Goal: Check status

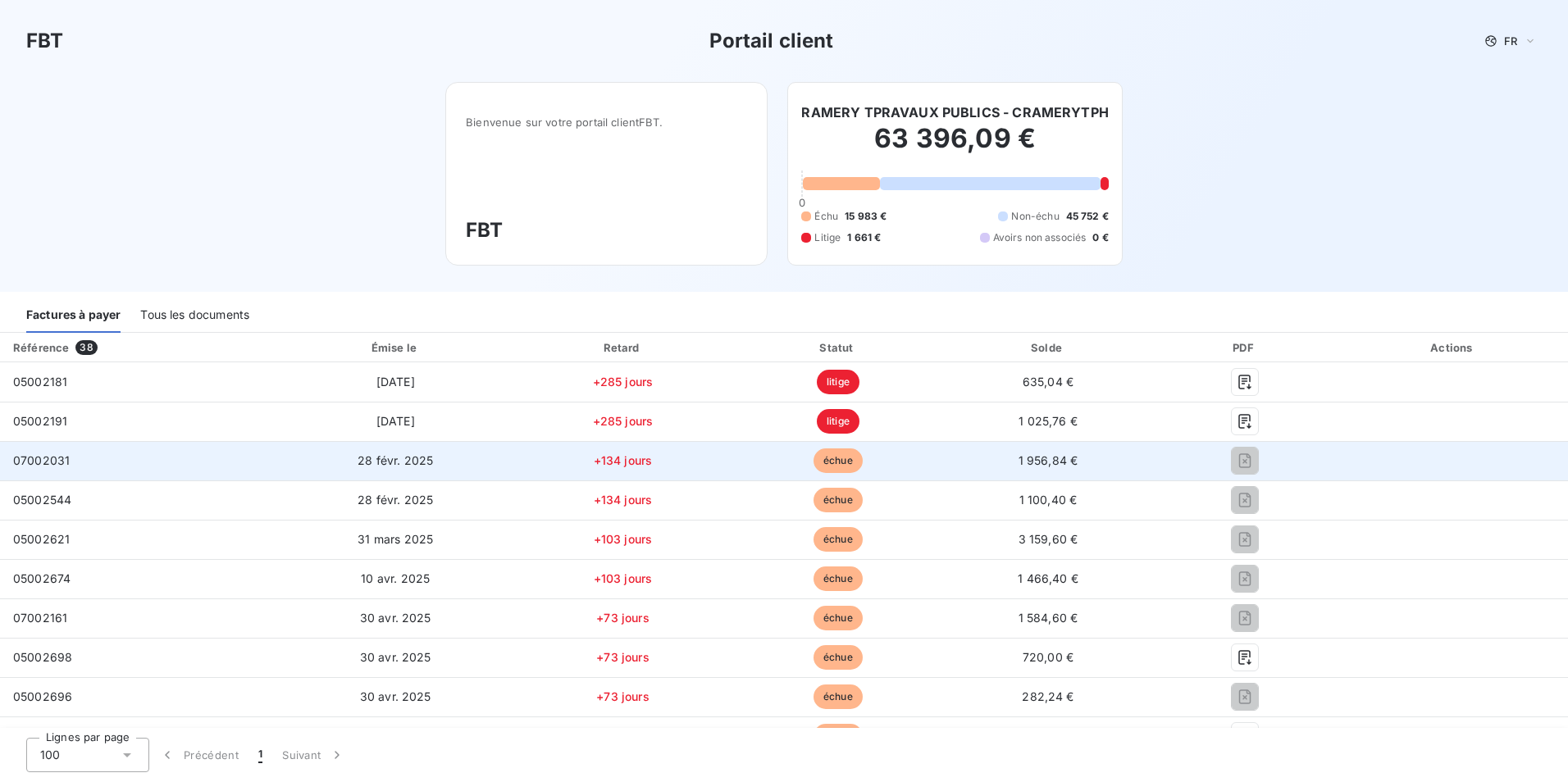
click at [56, 464] on span "07002031" at bounding box center [41, 460] width 57 height 14
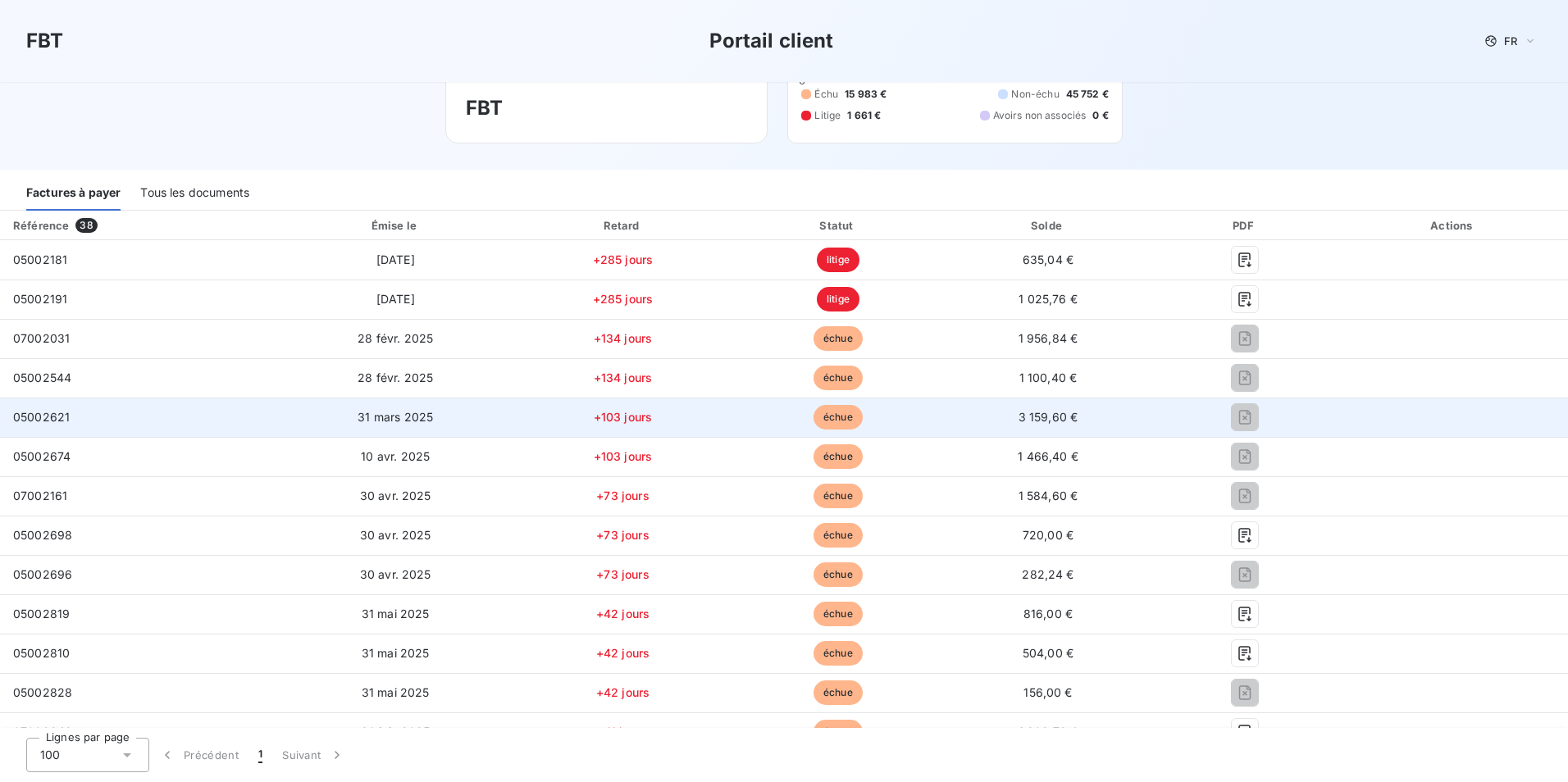
scroll to position [164, 0]
